Goal: Find specific page/section: Find specific page/section

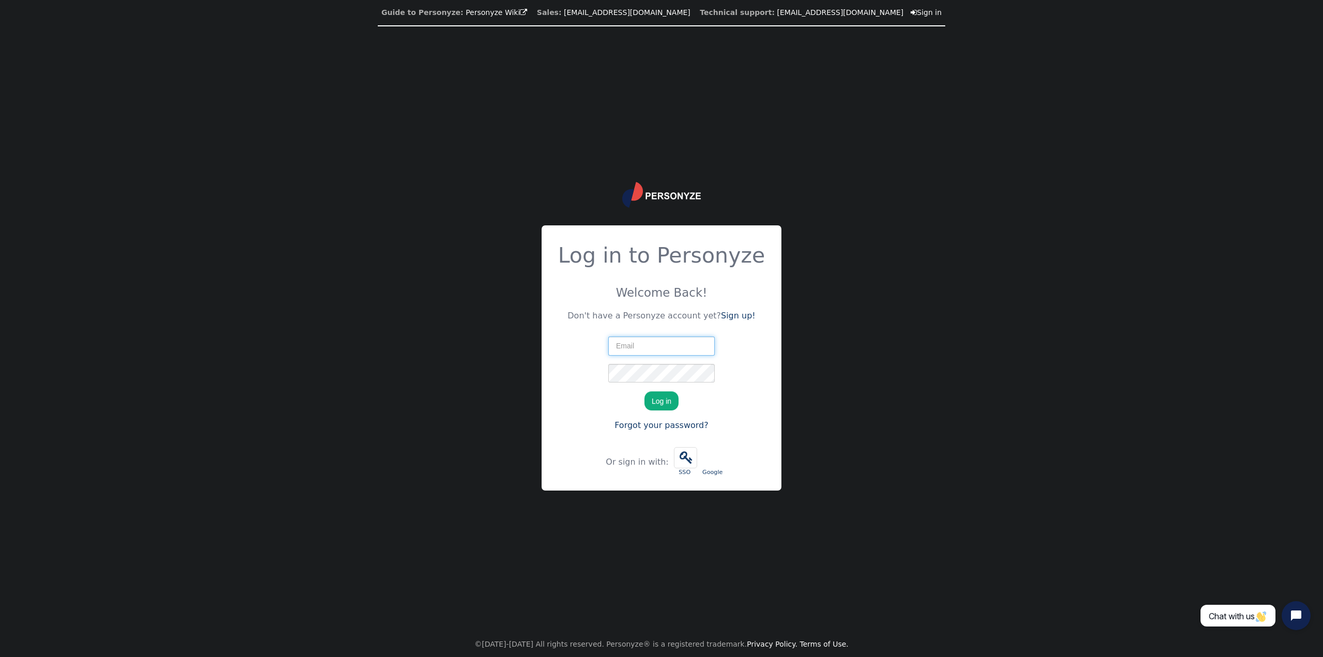
click at [664, 347] on input "text" at bounding box center [661, 345] width 106 height 19
type input "[EMAIL_ADDRESS][DOMAIN_NAME]"
click at [644, 391] on button "Log in" at bounding box center [661, 400] width 34 height 19
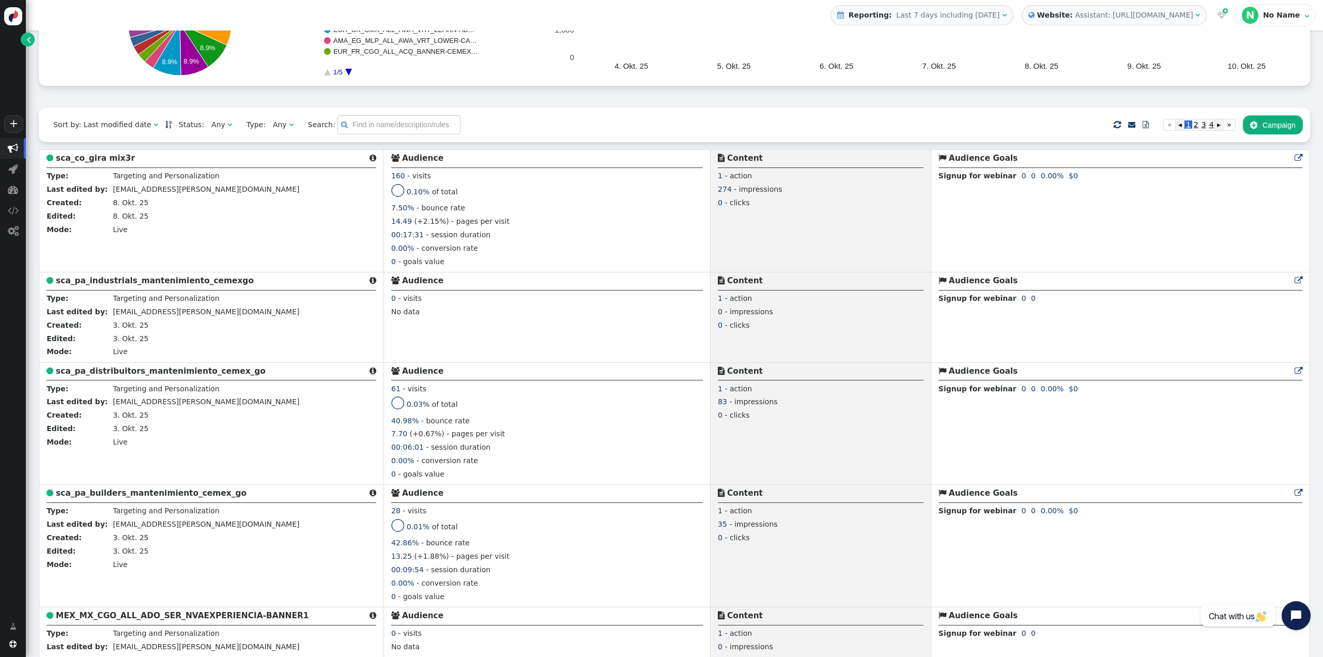
scroll to position [155, 0]
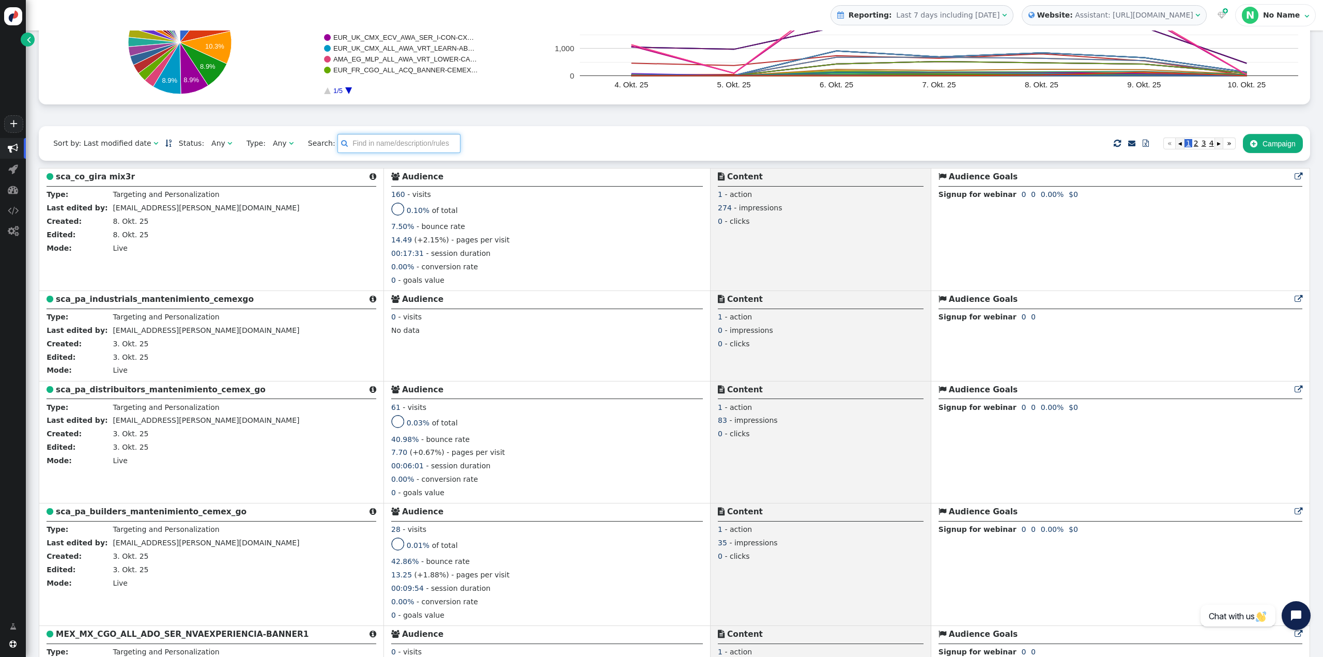
click at [344, 144] on input "text" at bounding box center [398, 143] width 123 height 19
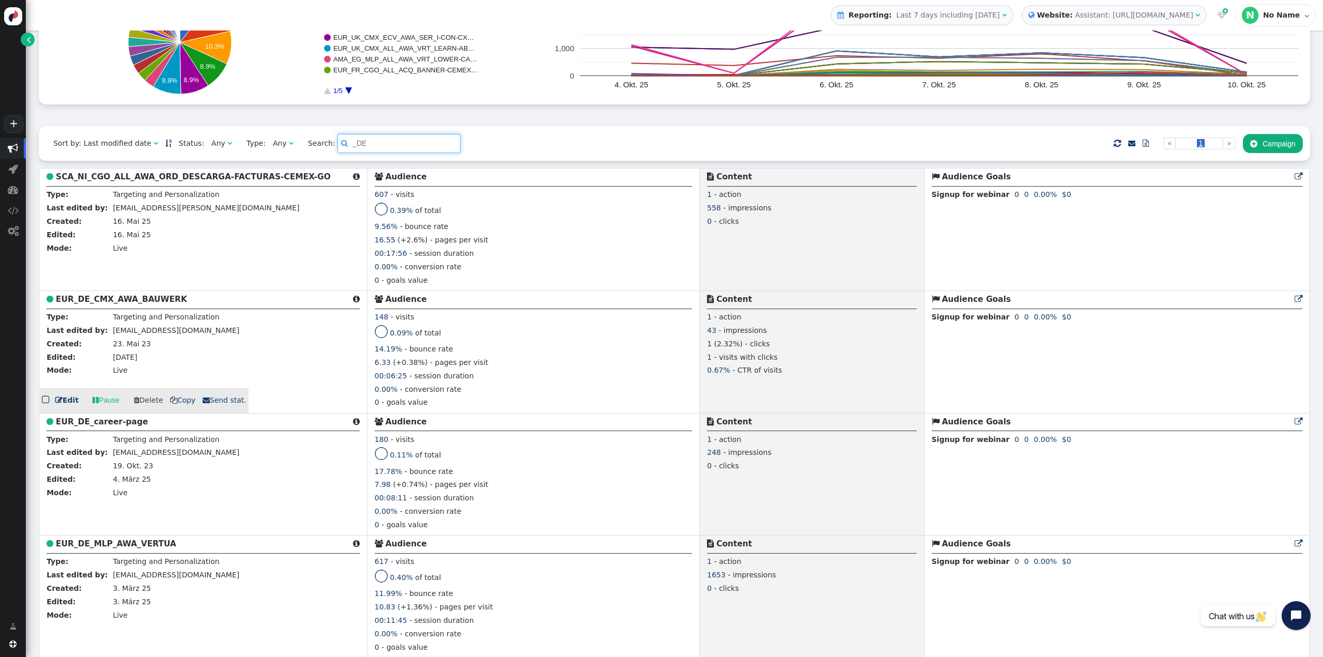
type input "_DE"
click at [138, 297] on b "EUR_DE_CMX_AWA_BAUWERK" at bounding box center [121, 299] width 131 height 9
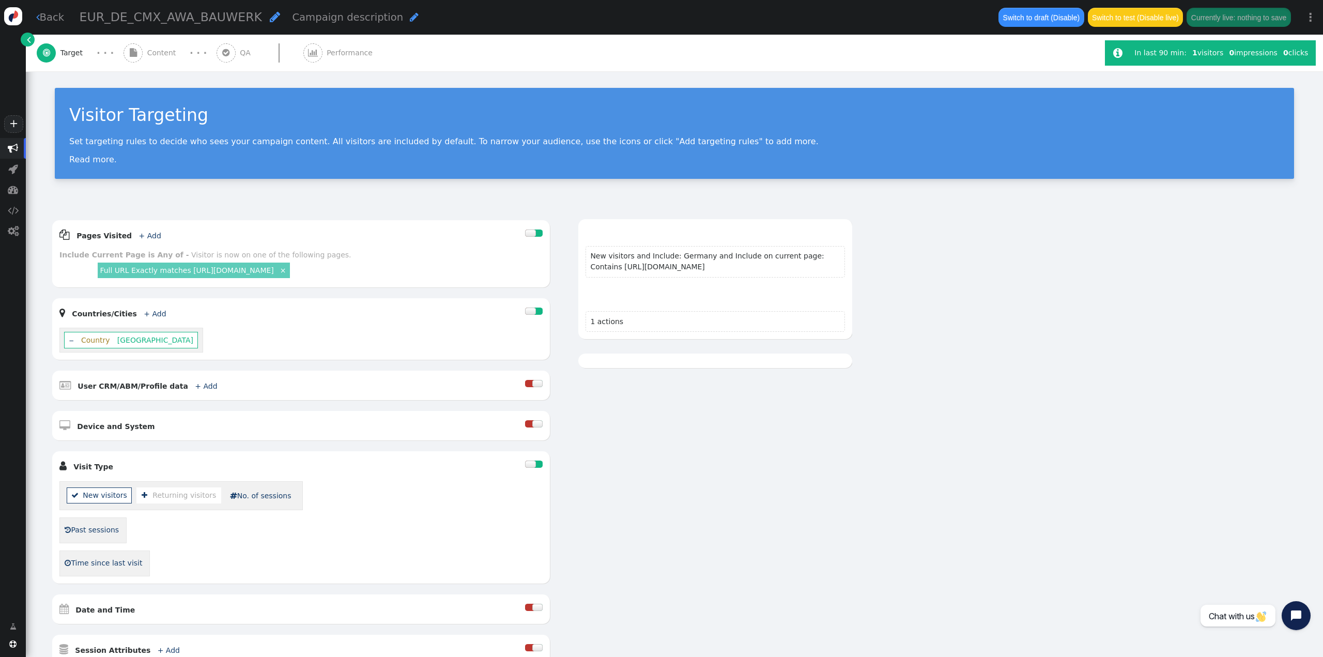
click at [158, 57] on span "Content" at bounding box center [163, 53] width 33 height 11
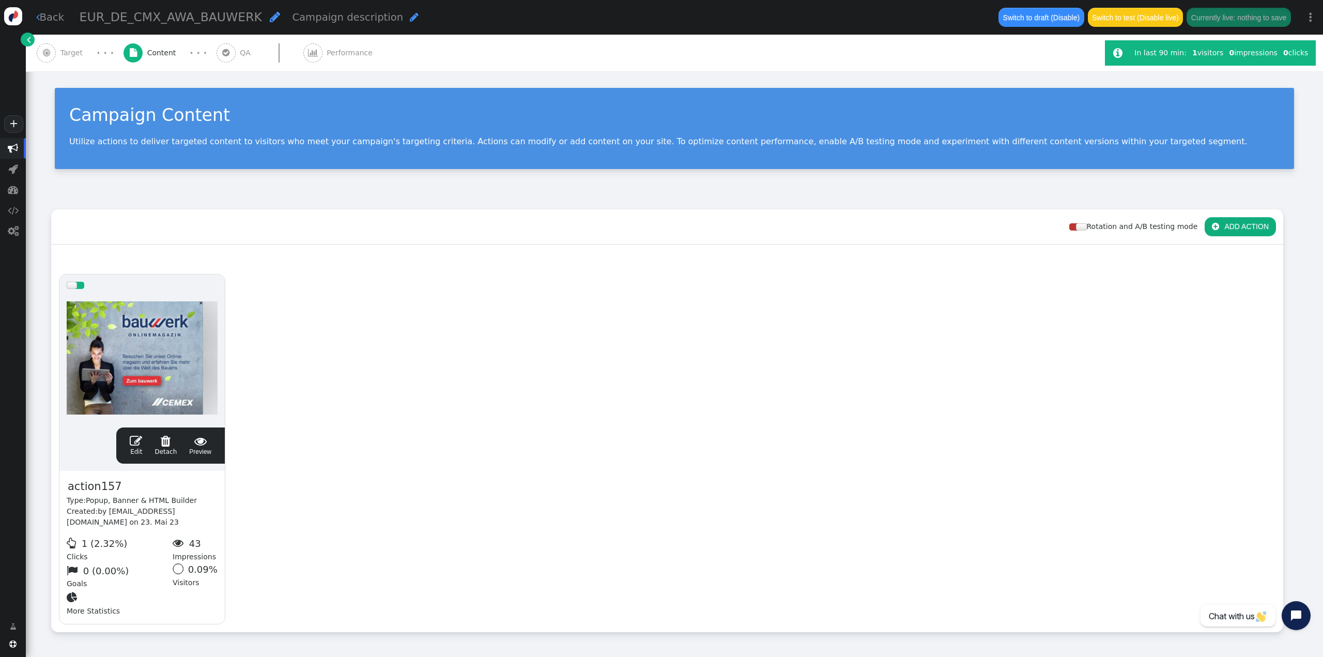
click at [164, 332] on div at bounding box center [142, 358] width 151 height 124
